Goal: Find specific page/section: Find specific page/section

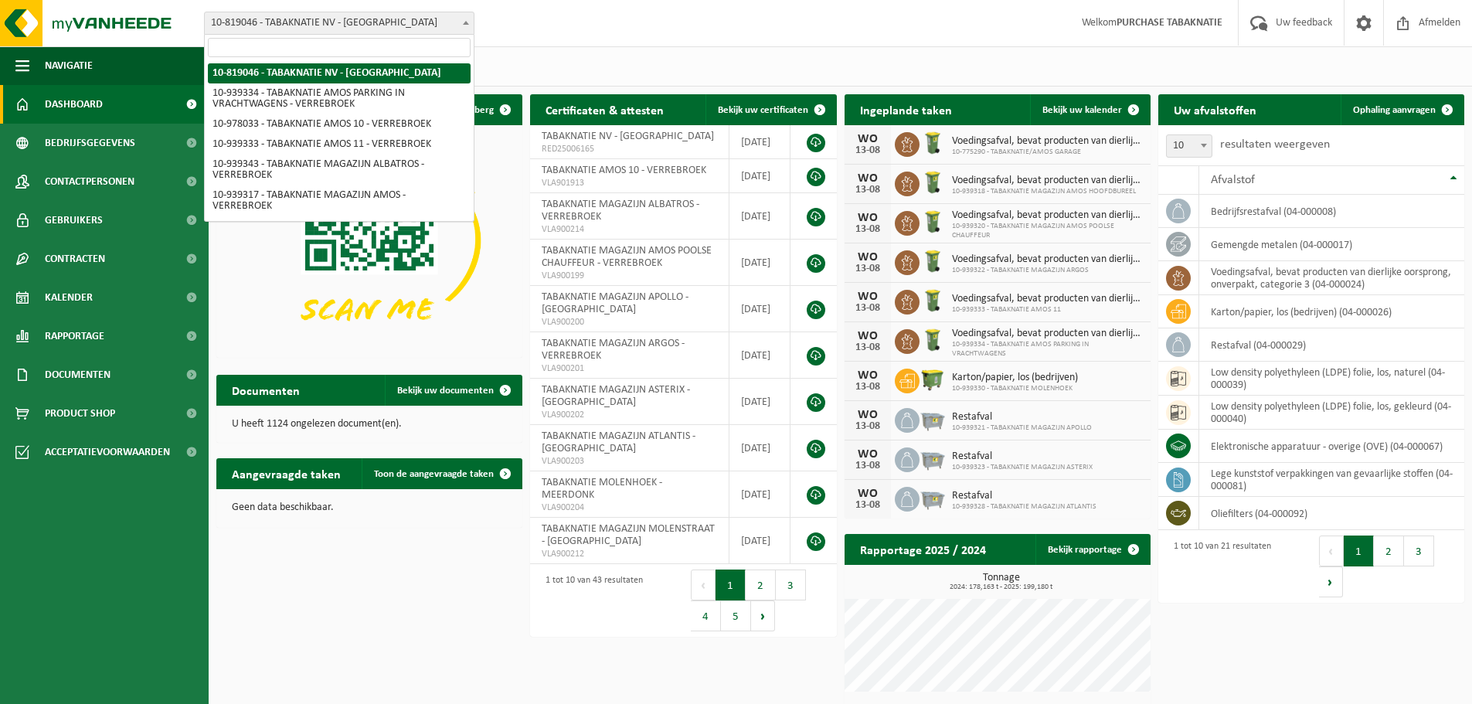
click at [437, 26] on span "10-819046 - TABAKNATIE NV - [GEOGRAPHIC_DATA]" at bounding box center [339, 23] width 269 height 22
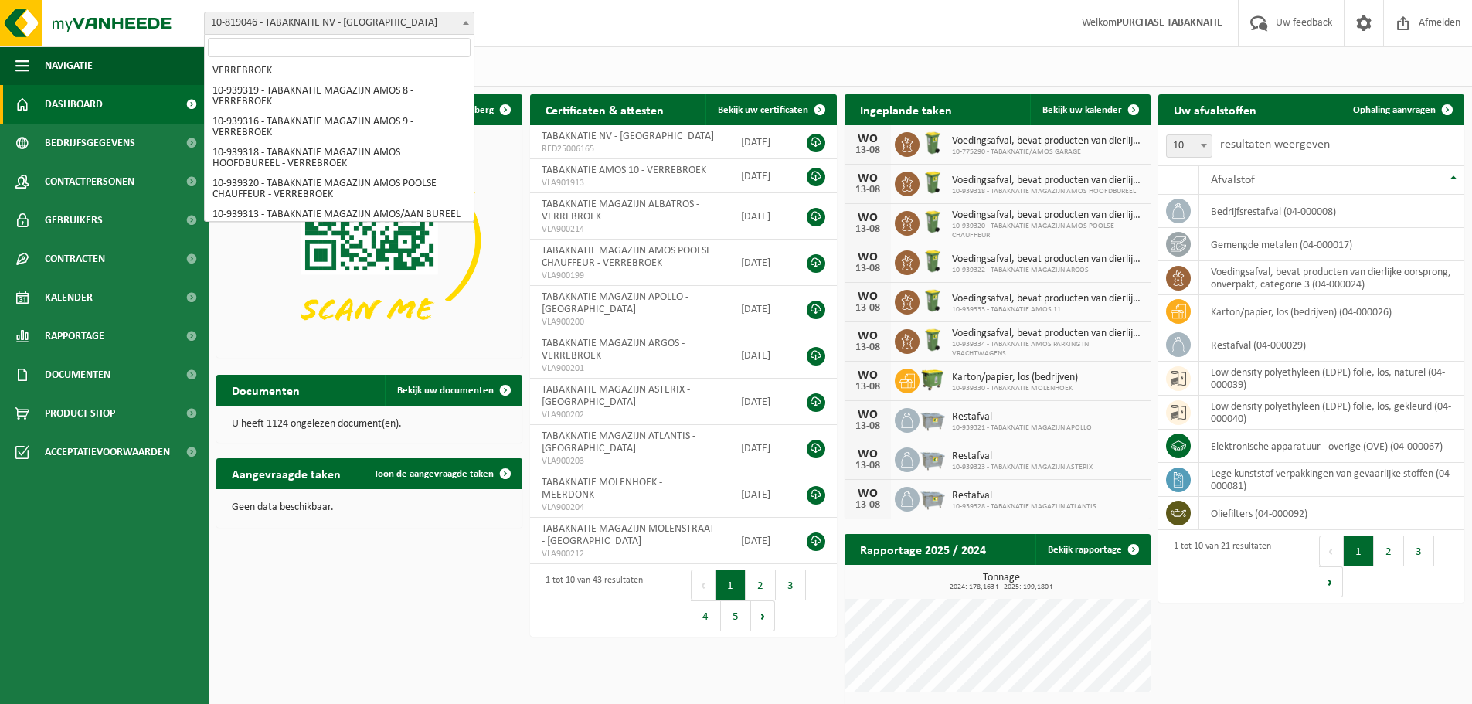
scroll to position [533, 0]
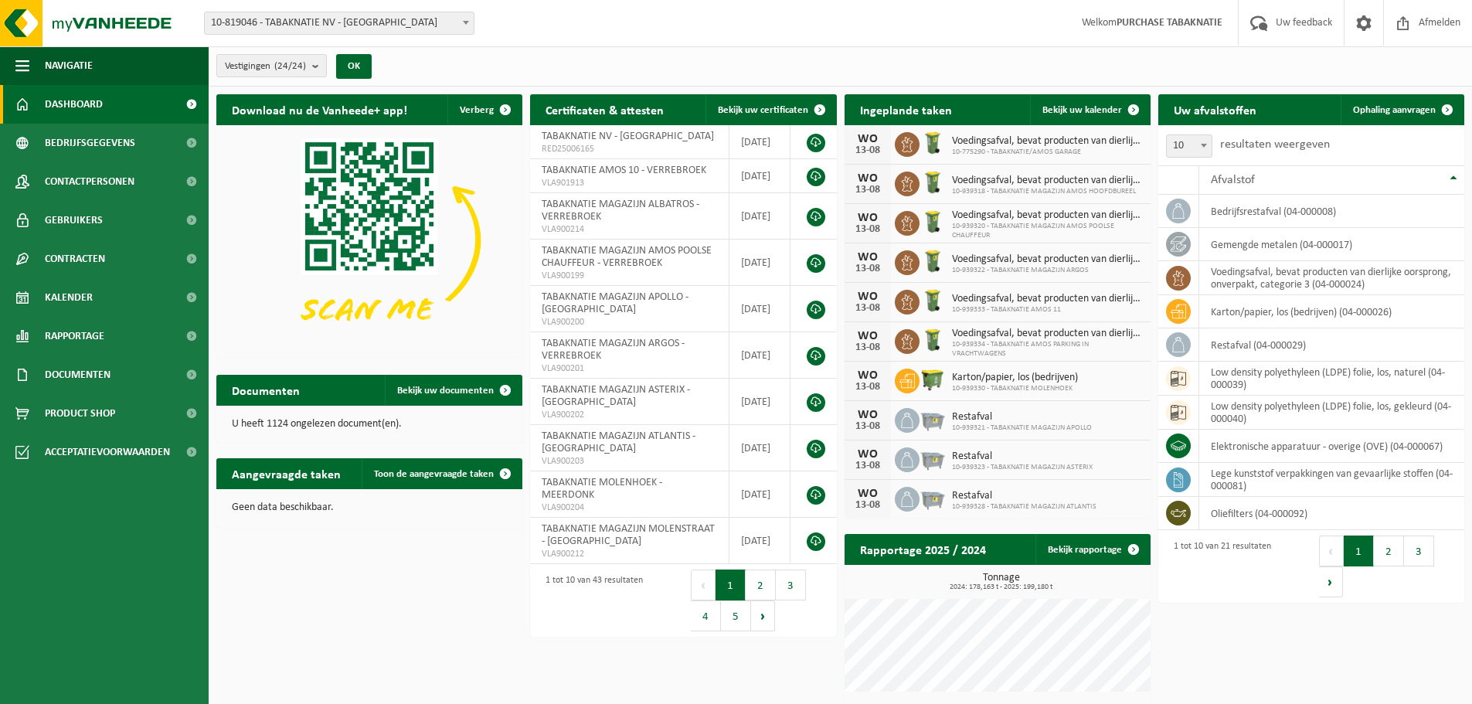
click at [611, 66] on div "Vestigingen (24/24) Alles selecteren Alles deselecteren Actieve selecteren TABA…" at bounding box center [841, 66] width 1264 height 40
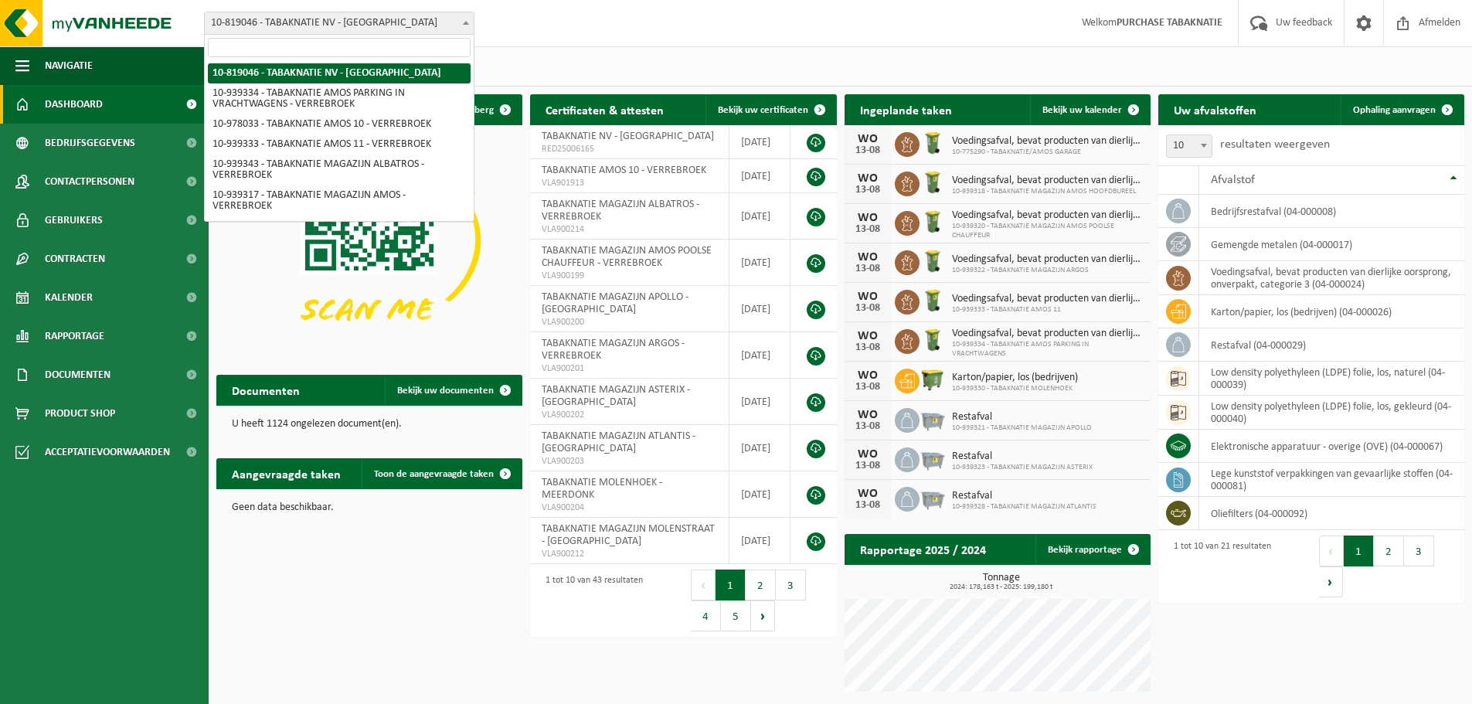
click at [464, 22] on b at bounding box center [466, 23] width 6 height 4
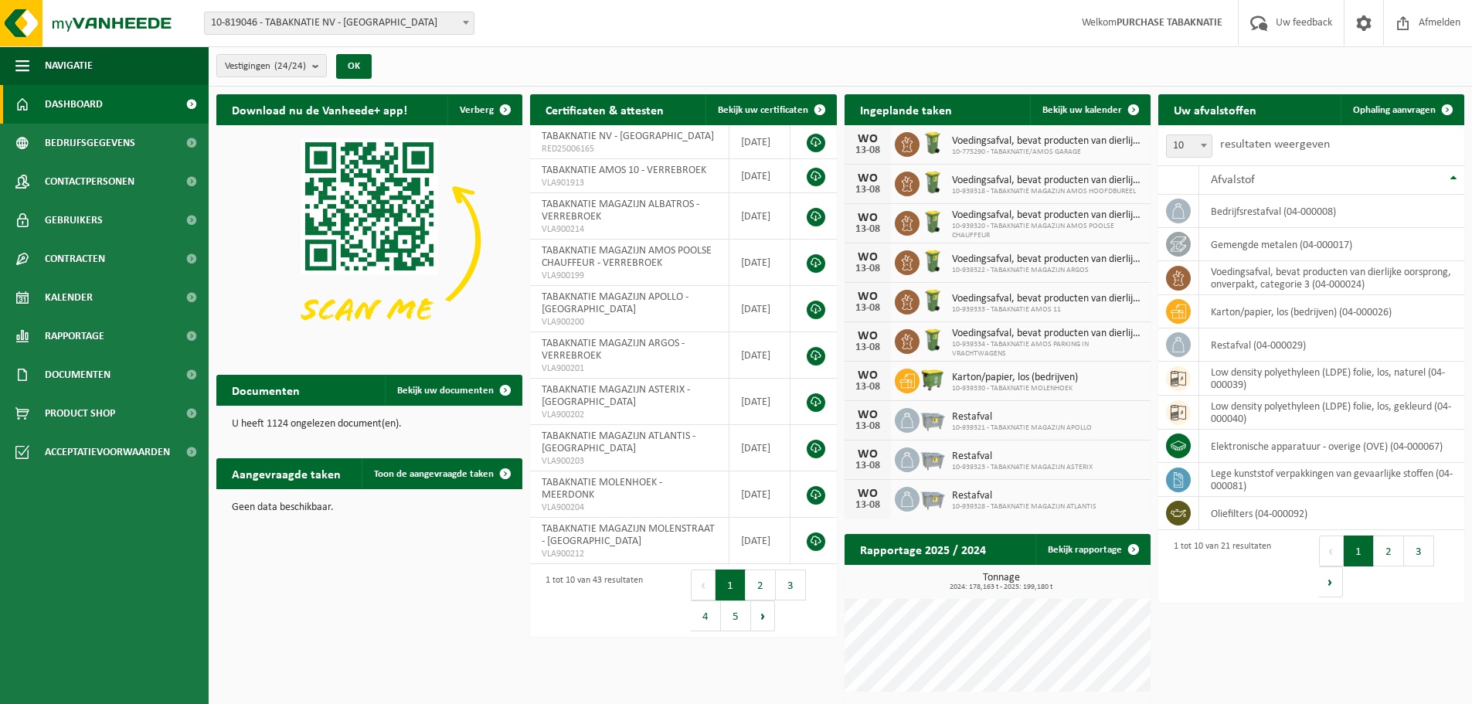
click at [676, 45] on div "Vestiging: 10-819046 - TABAKNATIE NV - ANTWERPEN 10-939334 - TABAKNATIE AMOS PA…" at bounding box center [736, 23] width 1472 height 47
click at [111, 141] on span "Bedrijfsgegevens" at bounding box center [90, 143] width 90 height 39
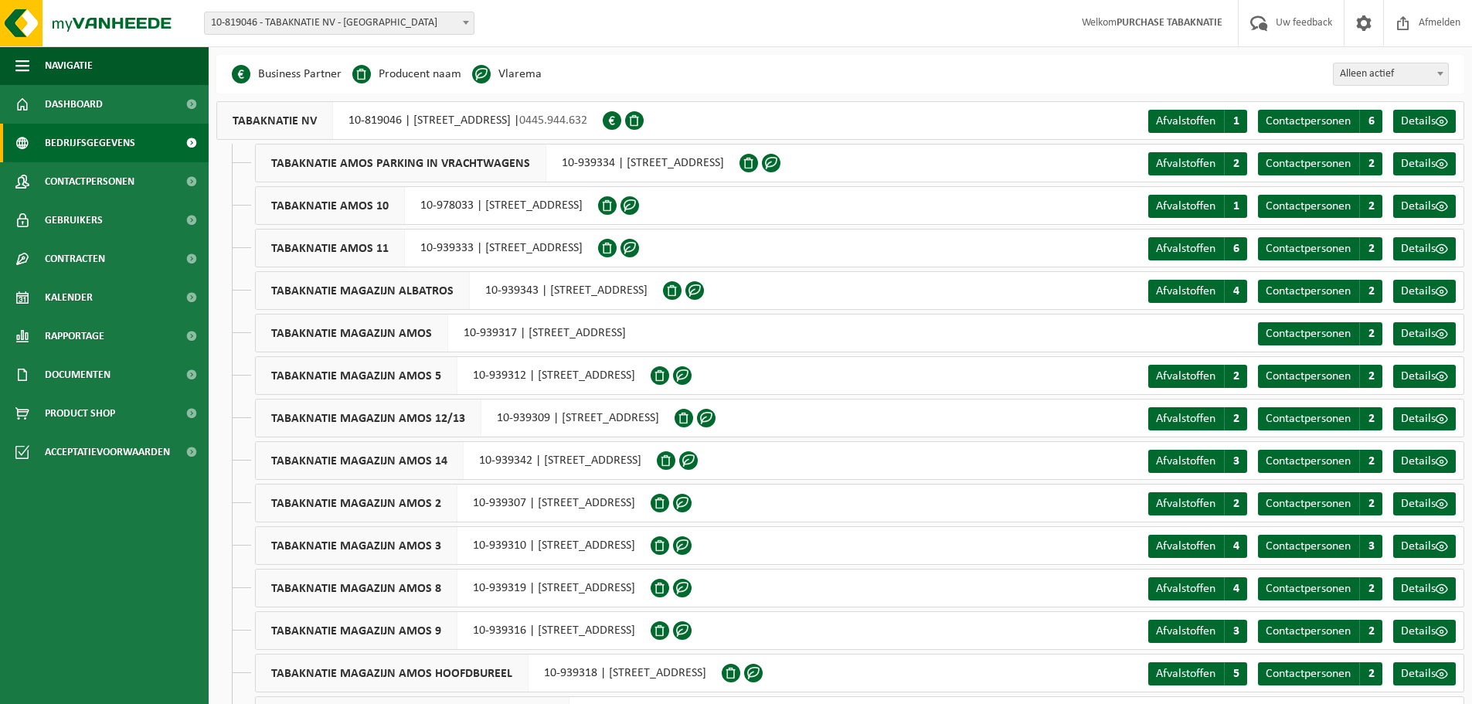
click at [125, 175] on span "Contactpersonen" at bounding box center [90, 181] width 90 height 39
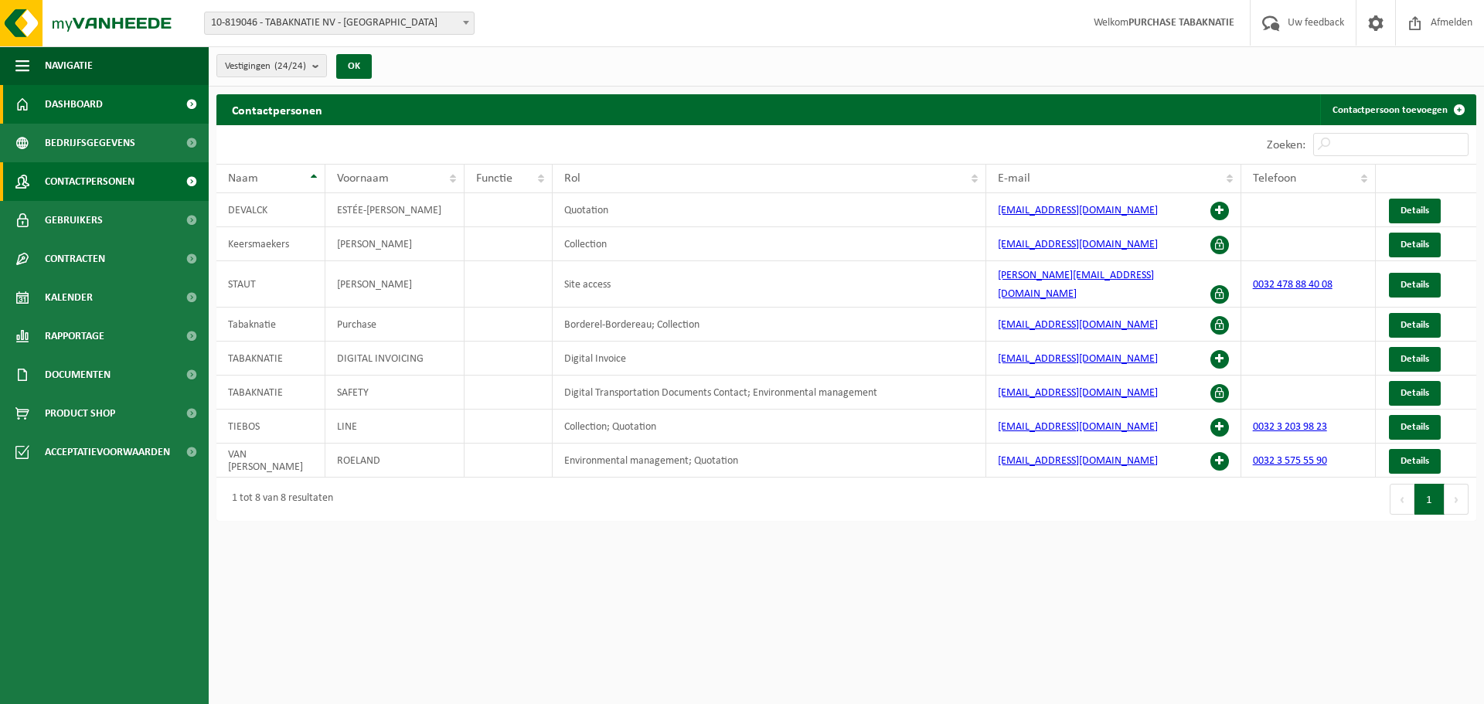
click at [125, 111] on link "Dashboard" at bounding box center [104, 104] width 209 height 39
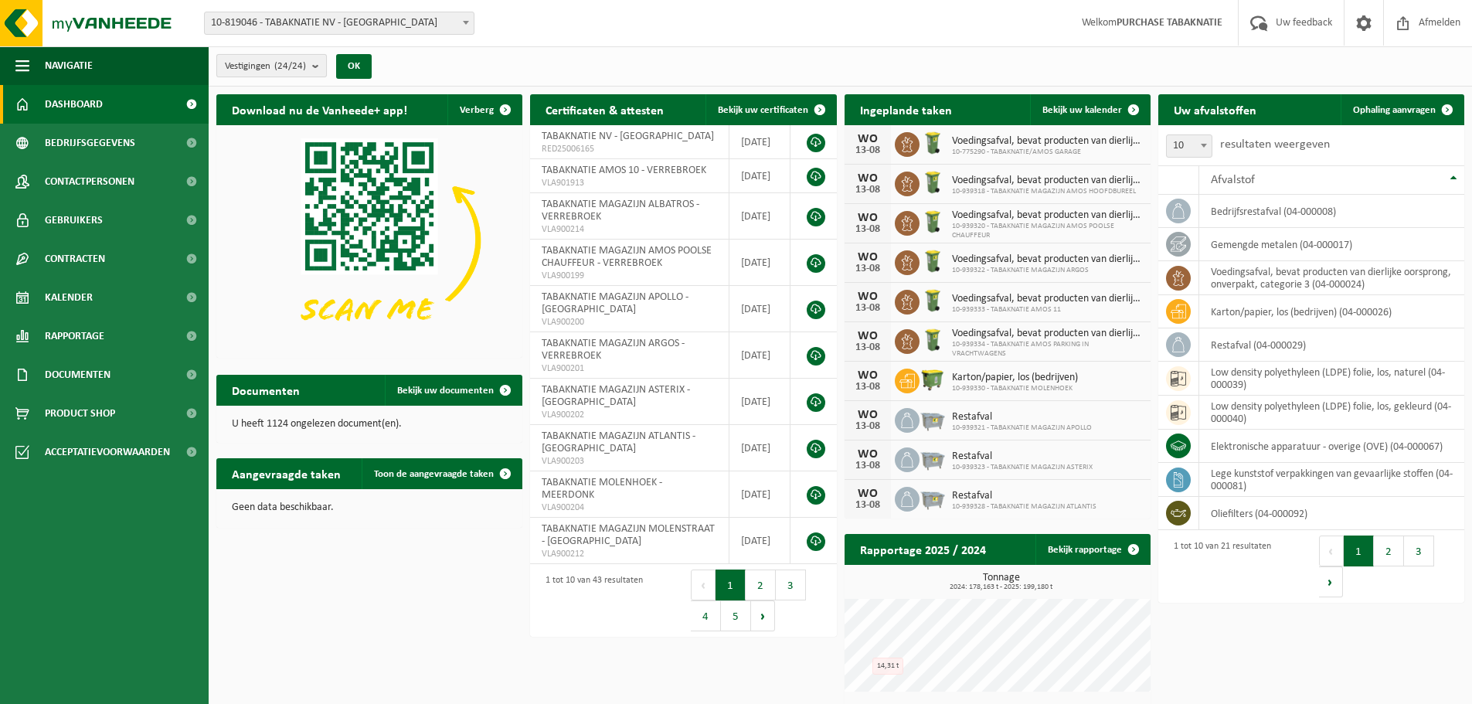
click at [301, 63] on count "(24/24)" at bounding box center [290, 66] width 32 height 10
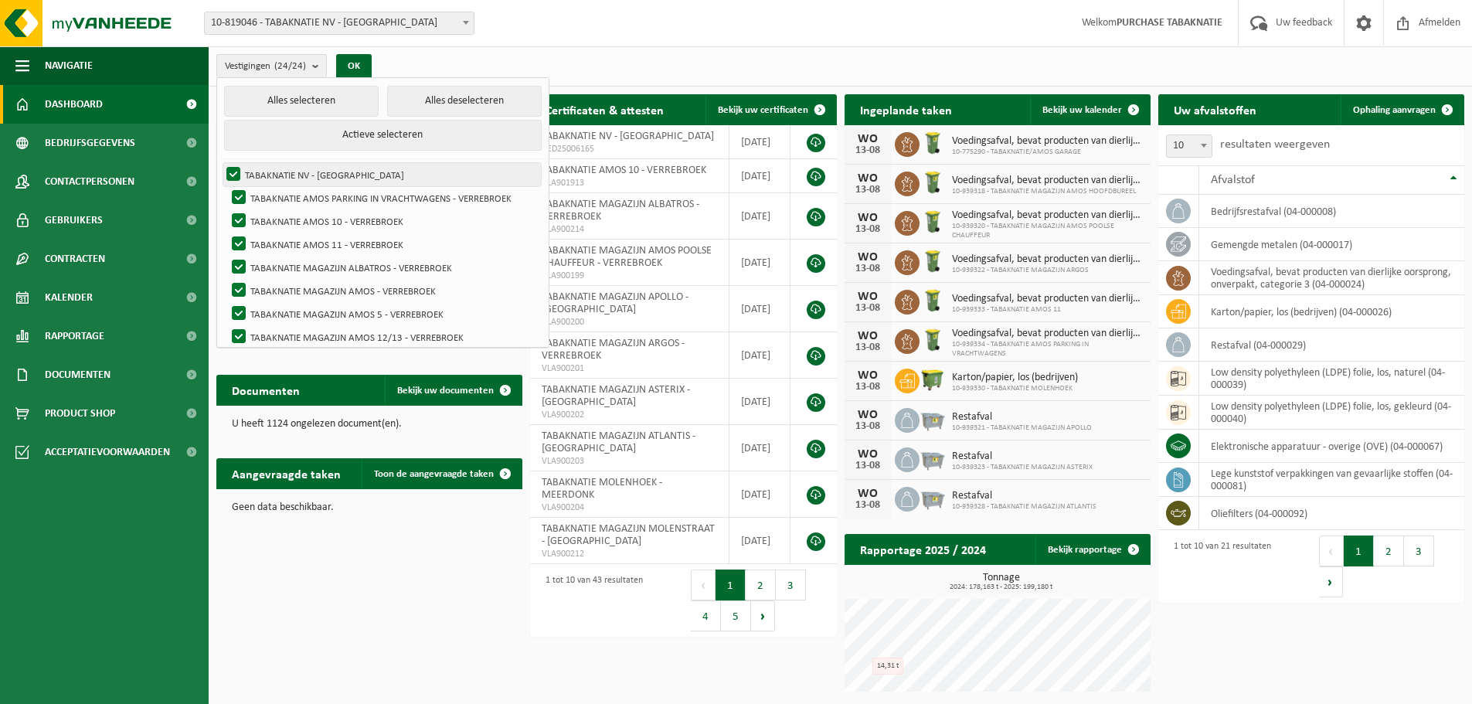
click at [295, 182] on label "TABAKNATIE NV - [GEOGRAPHIC_DATA]" at bounding box center [382, 174] width 318 height 23
click at [221, 163] on input "TABAKNATIE NV - [GEOGRAPHIC_DATA]" at bounding box center [220, 162] width 1 height 1
click at [295, 174] on label "TABAKNATIE NV - [GEOGRAPHIC_DATA]" at bounding box center [382, 174] width 318 height 23
click at [221, 163] on input "TABAKNATIE NV - [GEOGRAPHIC_DATA]" at bounding box center [220, 162] width 1 height 1
checkbox input "true"
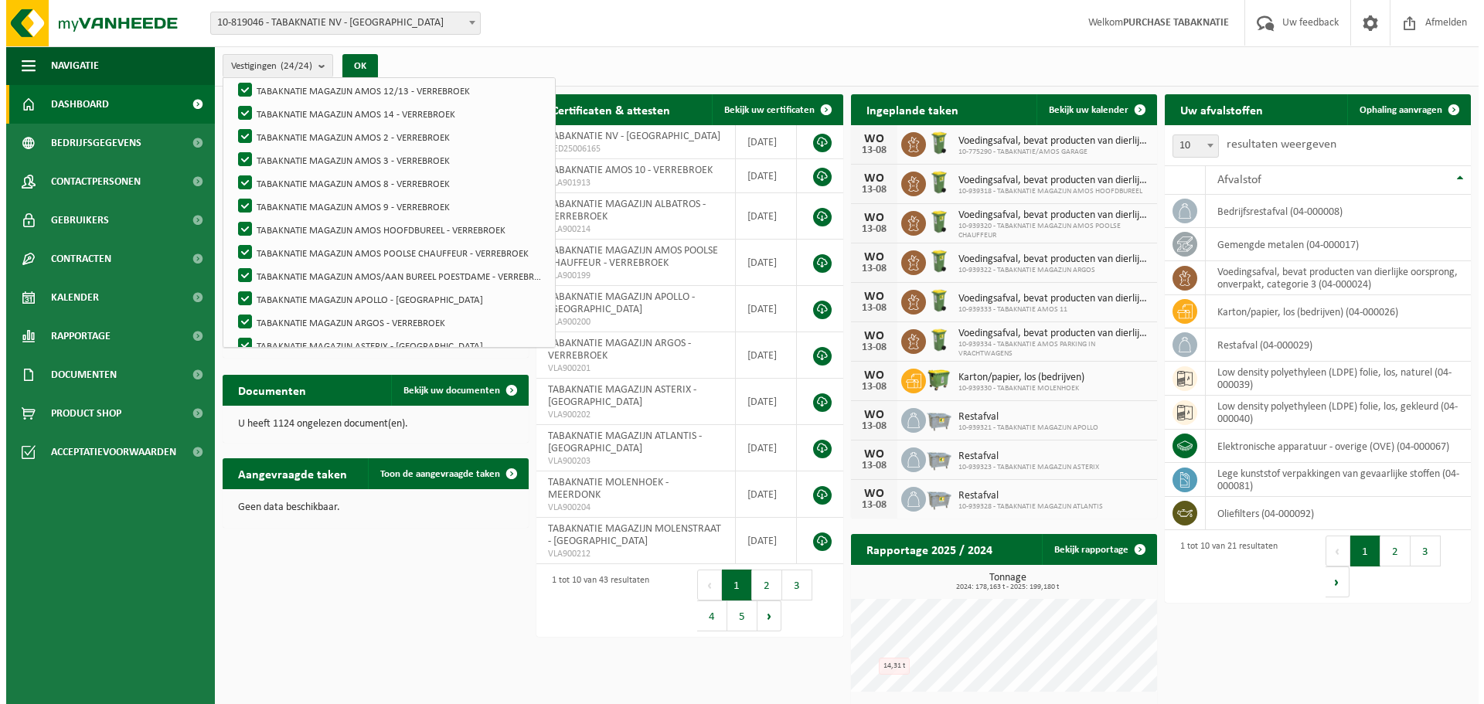
scroll to position [379, 0]
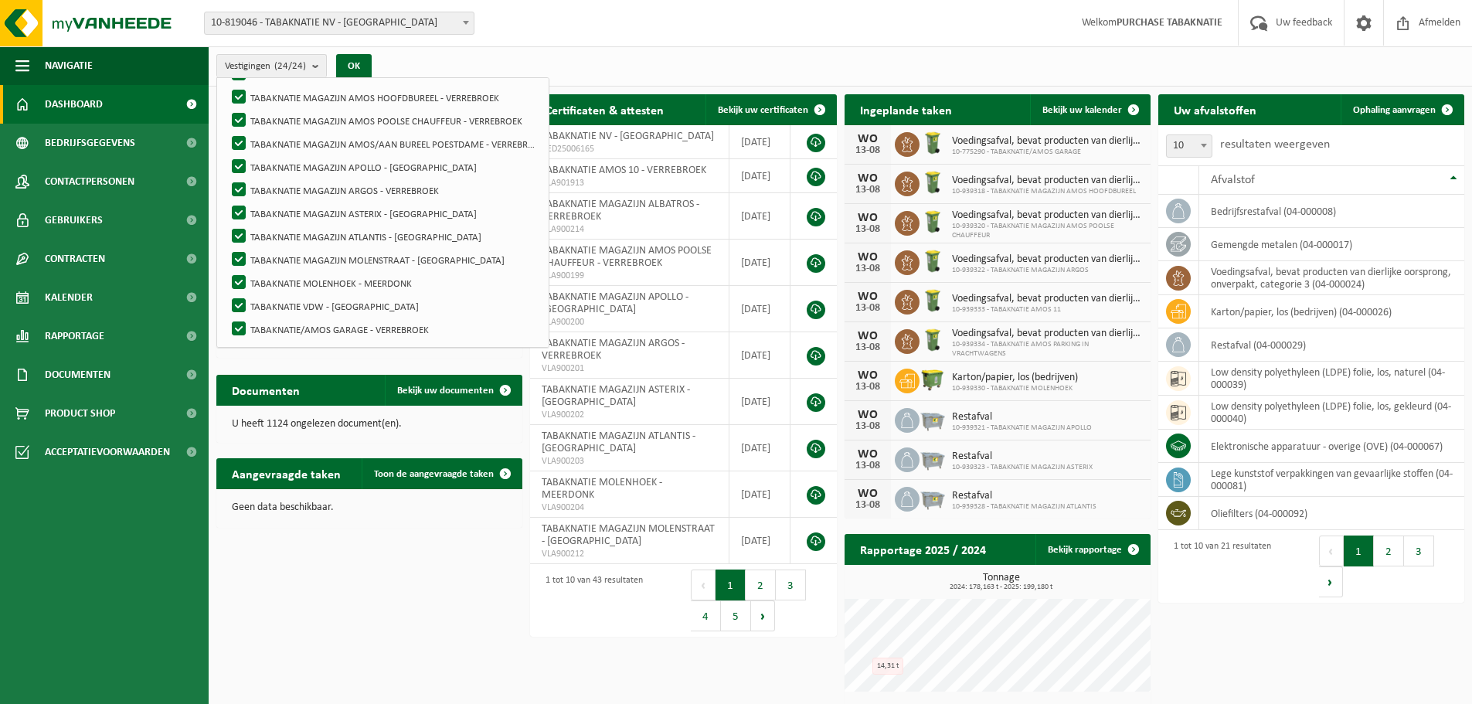
click at [311, 592] on div "Download nu de Vanheede+ app! Verberg Certificaten & attesten Bekijk uw certifi…" at bounding box center [841, 464] width 1256 height 755
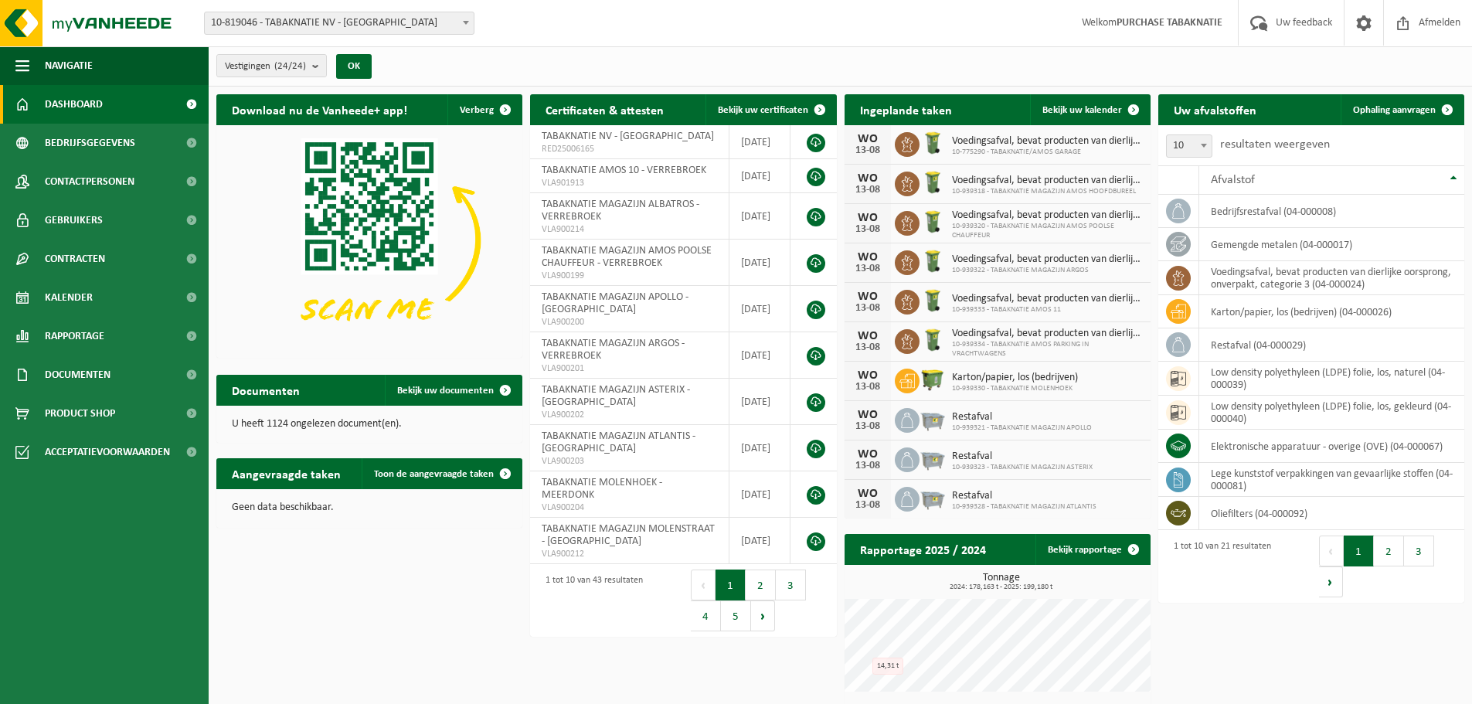
click at [370, 597] on div "Download nu de Vanheede+ app! Verberg Certificaten & attesten Bekijk uw certifi…" at bounding box center [841, 464] width 1256 height 755
click at [429, 248] on img at bounding box center [369, 240] width 306 height 230
click at [428, 256] on img at bounding box center [369, 240] width 306 height 230
click at [505, 111] on span "button" at bounding box center [505, 109] width 31 height 31
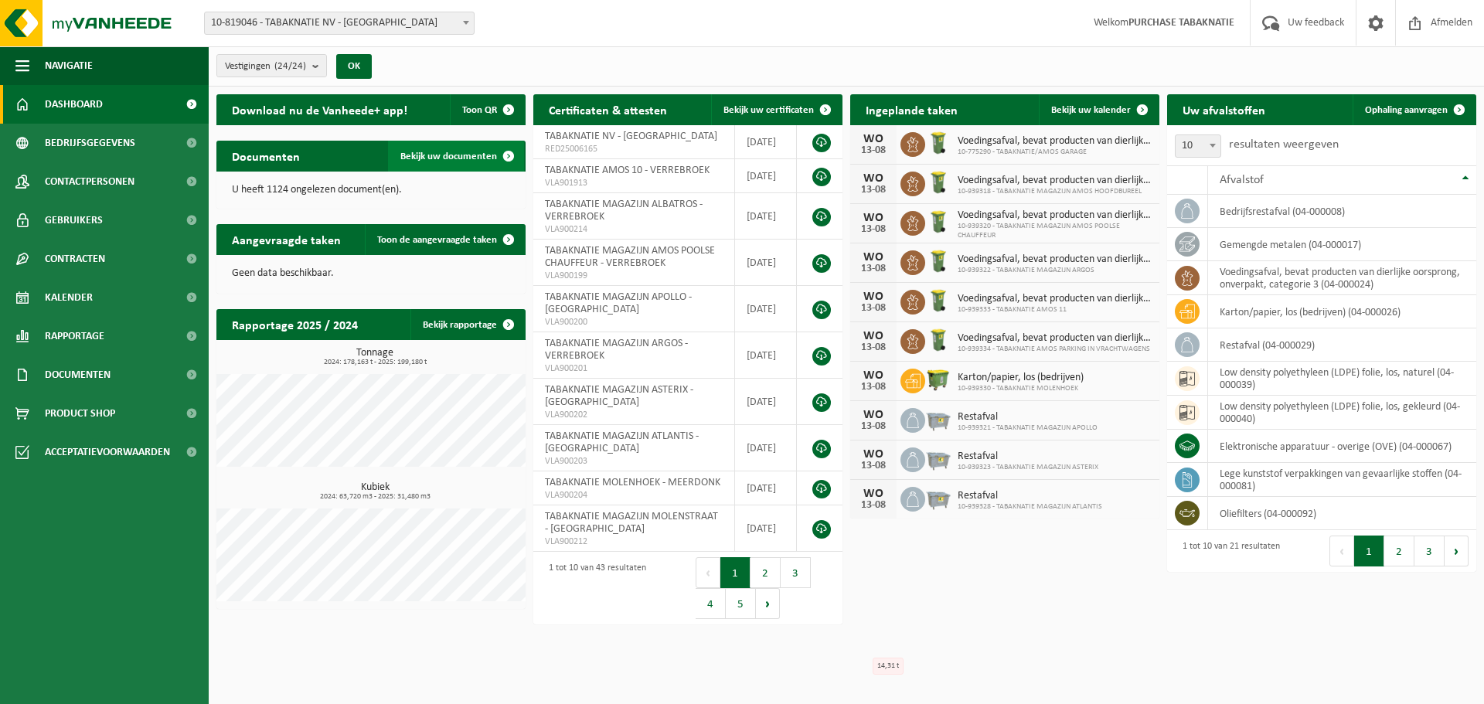
click at [489, 153] on span "Bekijk uw documenten" at bounding box center [448, 156] width 97 height 10
